Goal: Task Accomplishment & Management: Use online tool/utility

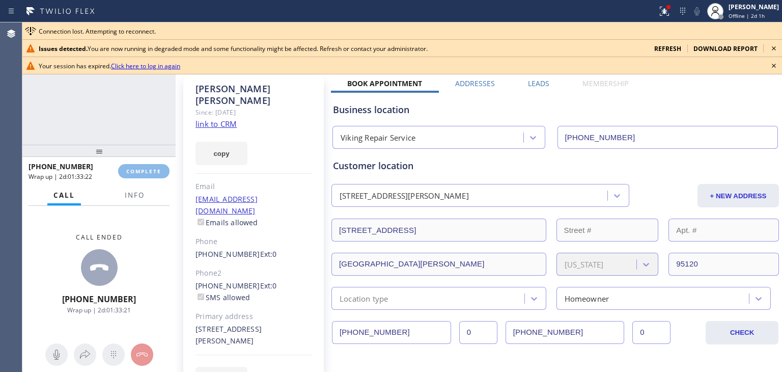
scroll to position [171, 0]
click at [144, 172] on span "COMPLETE" at bounding box center [143, 170] width 35 height 7
